Goal: Task Accomplishment & Management: Manage account settings

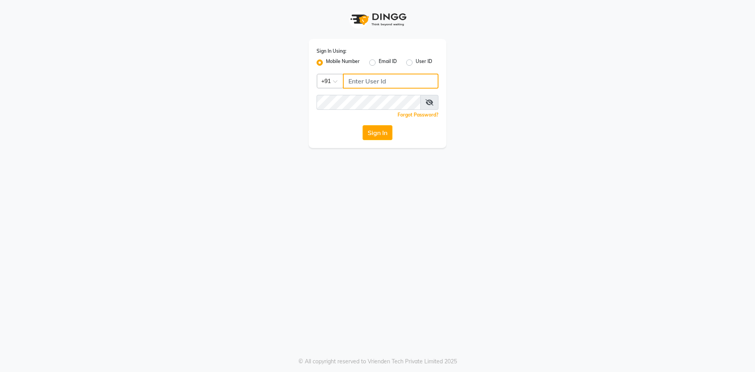
click at [375, 81] on input "Username" at bounding box center [391, 81] width 96 height 15
click at [323, 63] on div "Mobile Number" at bounding box center [338, 62] width 43 height 9
click at [378, 79] on input "Username" at bounding box center [391, 81] width 96 height 15
click at [326, 63] on label "Mobile Number" at bounding box center [343, 62] width 34 height 9
click at [326, 63] on input "Mobile Number" at bounding box center [328, 60] width 5 height 5
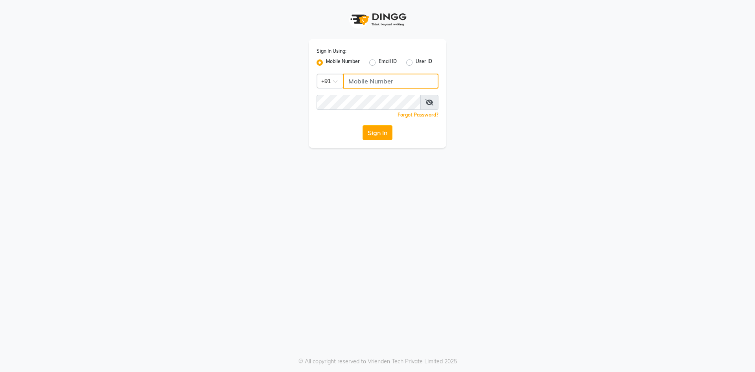
click at [379, 85] on input "Username" at bounding box center [391, 81] width 96 height 15
click at [374, 83] on input "Username" at bounding box center [391, 81] width 96 height 15
click at [368, 84] on input "Username" at bounding box center [391, 81] width 96 height 15
click at [375, 83] on input "Username" at bounding box center [391, 81] width 96 height 15
click at [325, 62] on div "Mobile Number" at bounding box center [338, 62] width 43 height 9
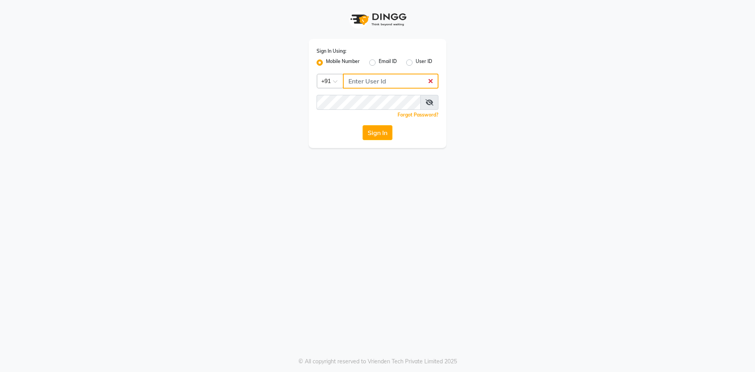
click at [385, 81] on input "Username" at bounding box center [391, 81] width 96 height 15
type input "9346469616"
drag, startPoint x: 315, startPoint y: 56, endPoint x: 322, endPoint y: 64, distance: 10.9
click at [315, 56] on div "Sign In Using: Mobile Number Email ID User ID Country Code × +91 9346469616 Rem…" at bounding box center [378, 93] width 138 height 109
click at [326, 64] on label "Mobile Number" at bounding box center [343, 62] width 34 height 9
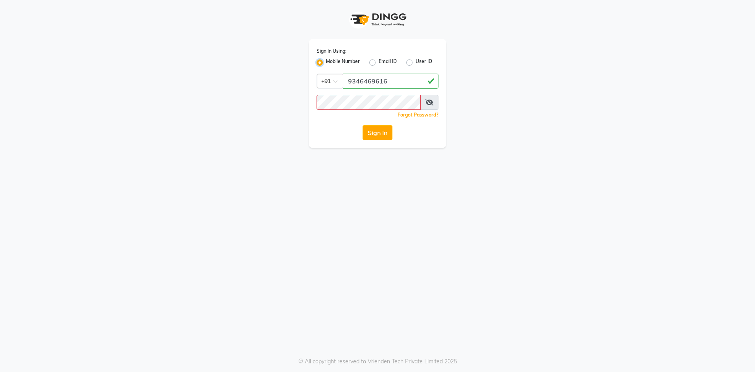
click at [326, 63] on input "Mobile Number" at bounding box center [328, 60] width 5 height 5
click at [326, 64] on label "Mobile Number" at bounding box center [343, 62] width 34 height 9
click at [326, 63] on input "Mobile Number" at bounding box center [328, 60] width 5 height 5
click at [386, 84] on input "Username" at bounding box center [391, 81] width 96 height 15
click at [365, 79] on input "Username" at bounding box center [391, 81] width 96 height 15
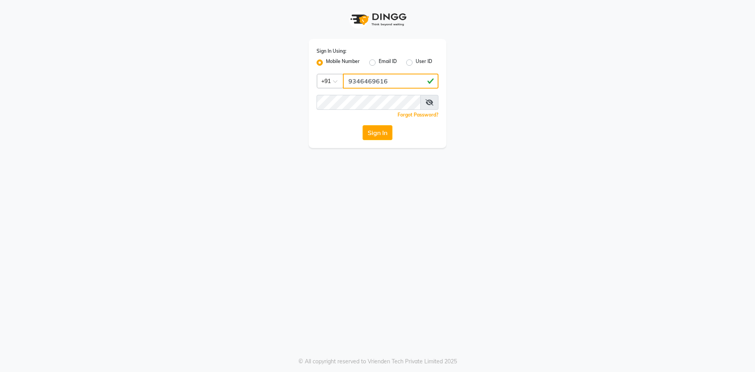
type input "9346469616"
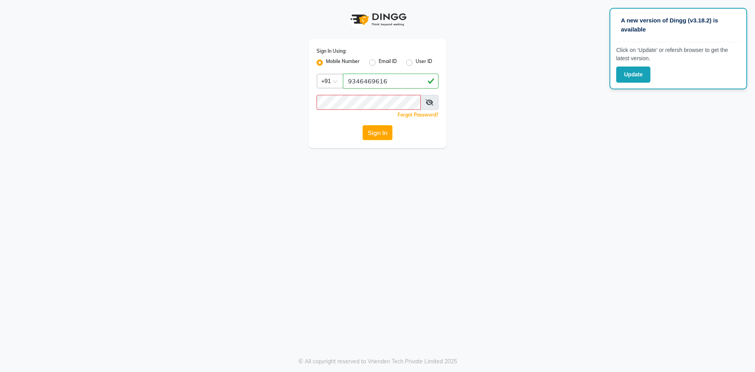
click at [544, 165] on div "A new version of Dingg (v3.18.2) is available Click on ‘Update’ or refersh brow…" at bounding box center [377, 186] width 755 height 372
click at [379, 64] on label "Email ID" at bounding box center [388, 62] width 18 height 9
click at [379, 63] on input "Email ID" at bounding box center [381, 60] width 5 height 5
radio input "true"
radio input "false"
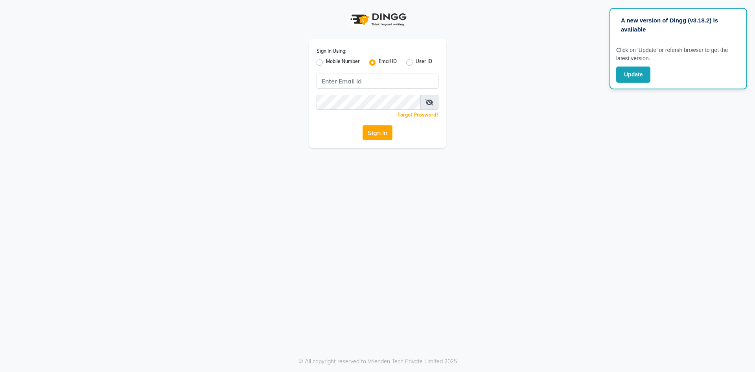
click at [326, 62] on label "Mobile Number" at bounding box center [343, 62] width 34 height 9
click at [326, 62] on input "Mobile Number" at bounding box center [328, 60] width 5 height 5
radio input "true"
radio input "false"
click at [368, 80] on input "Username" at bounding box center [391, 81] width 96 height 15
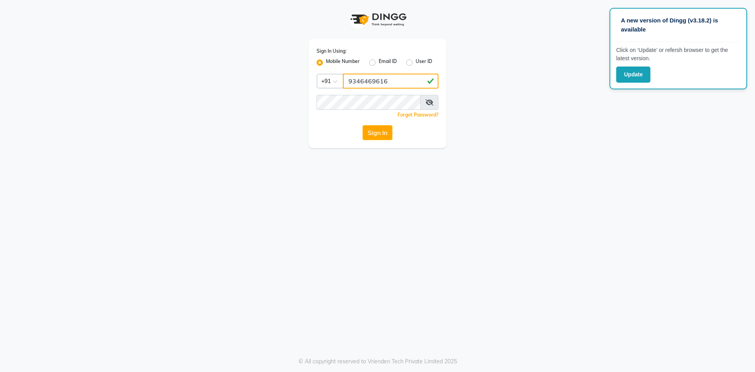
type input "9346469616"
click at [371, 130] on button "Sign In" at bounding box center [378, 132] width 30 height 15
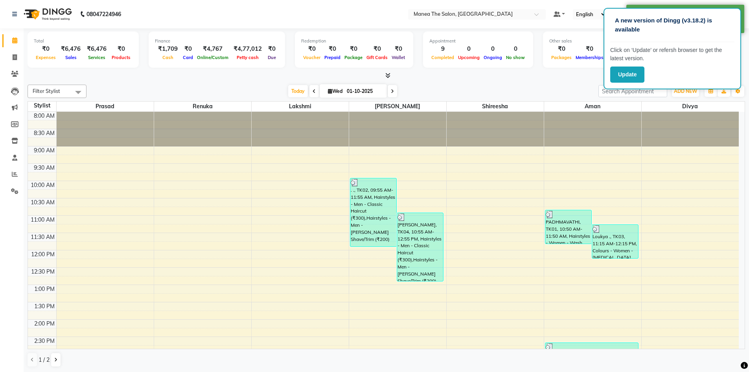
click at [530, 89] on div "[DATE] [DATE]" at bounding box center [342, 91] width 504 height 12
click at [603, 6] on nav "08047224946 Select Location × Manea The Salon, Chandanagar Default Panel My Pan…" at bounding box center [374, 14] width 749 height 28
click at [627, 74] on button "Update" at bounding box center [628, 74] width 34 height 16
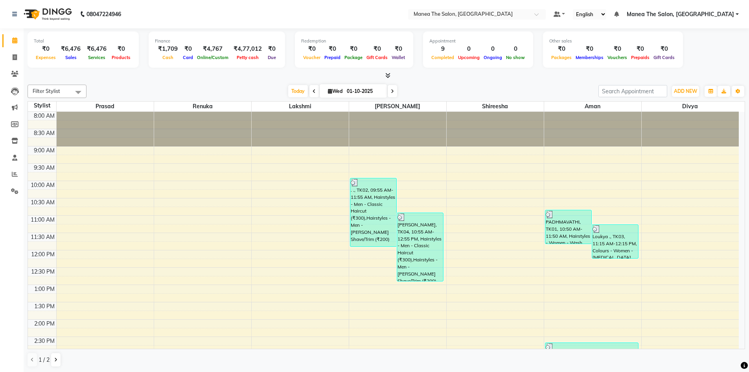
click at [725, 14] on span "Manea The Salon, [GEOGRAPHIC_DATA]" at bounding box center [680, 14] width 107 height 8
click at [702, 51] on link "Sign out" at bounding box center [699, 54] width 72 height 12
